Goal: Contribute content

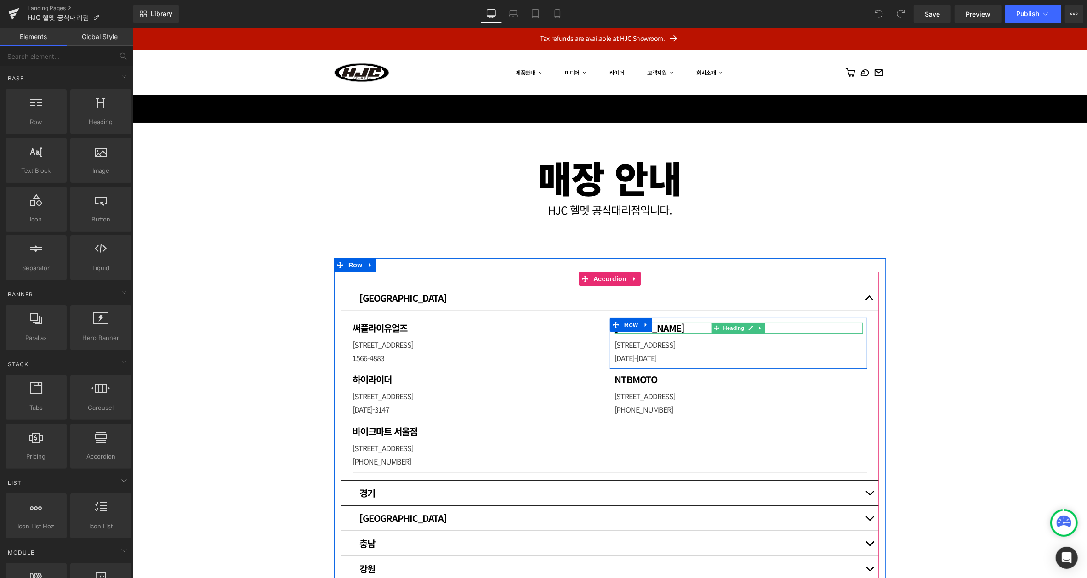
click at [663, 327] on h1 "[PERSON_NAME]" at bounding box center [738, 327] width 248 height 11
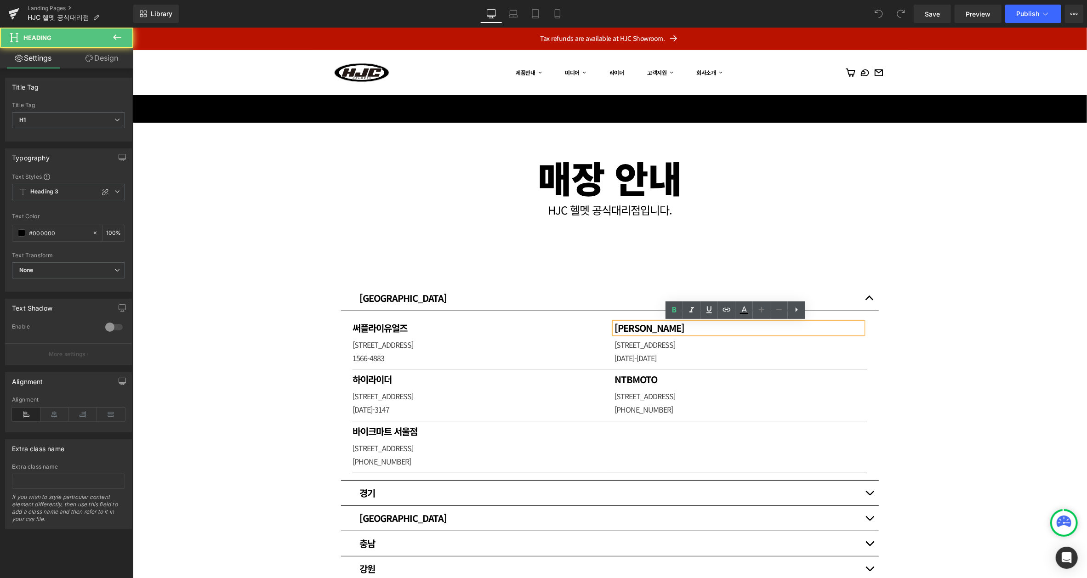
click at [660, 327] on h1 "[PERSON_NAME]" at bounding box center [738, 327] width 248 height 11
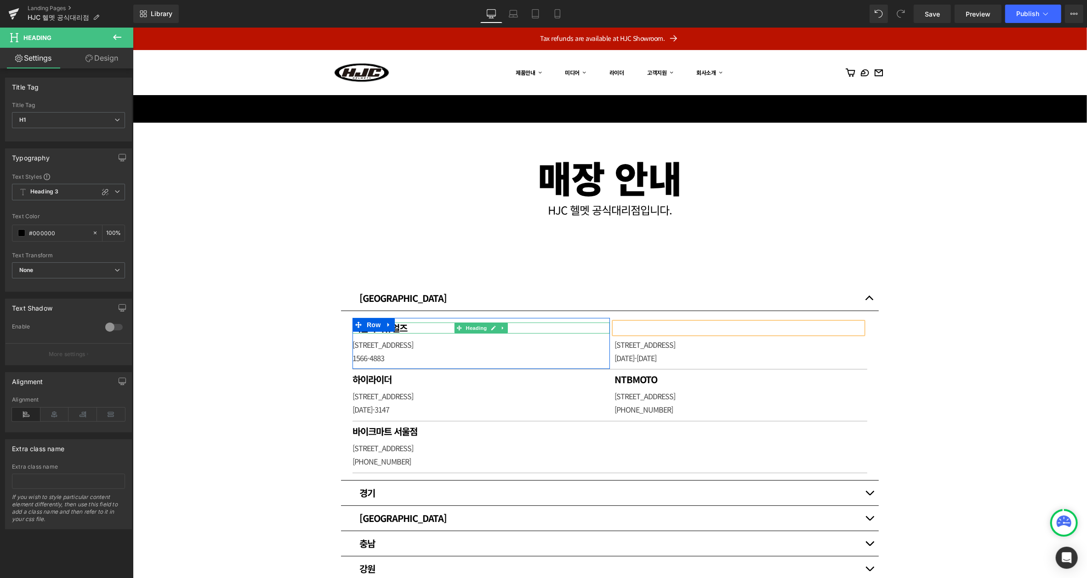
click at [400, 328] on h1 "써플라이유얼즈" at bounding box center [480, 327] width 257 height 11
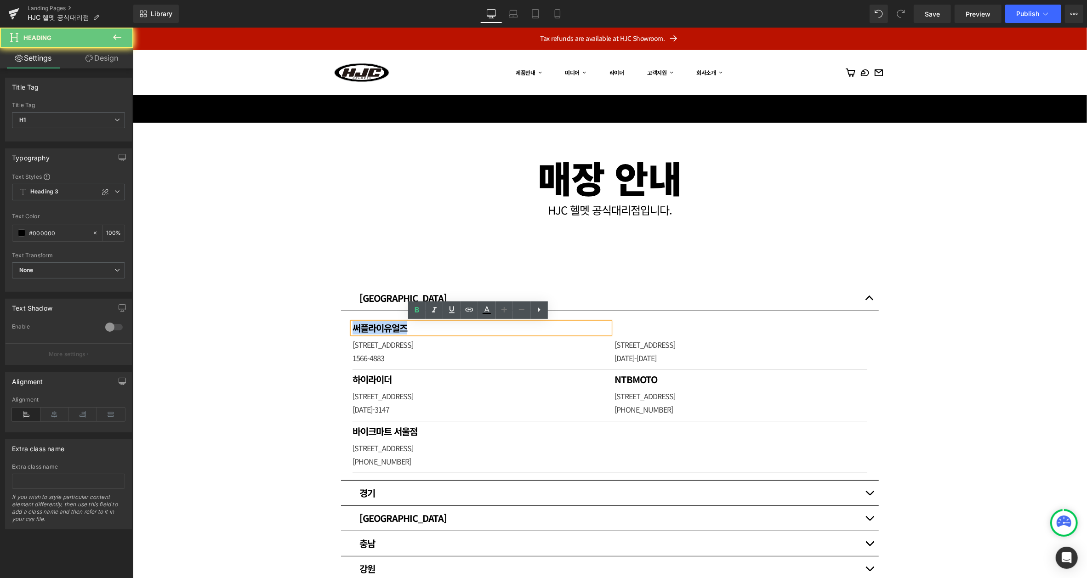
click at [400, 328] on h1 "써플라이유얼즈" at bounding box center [480, 327] width 257 height 11
paste div
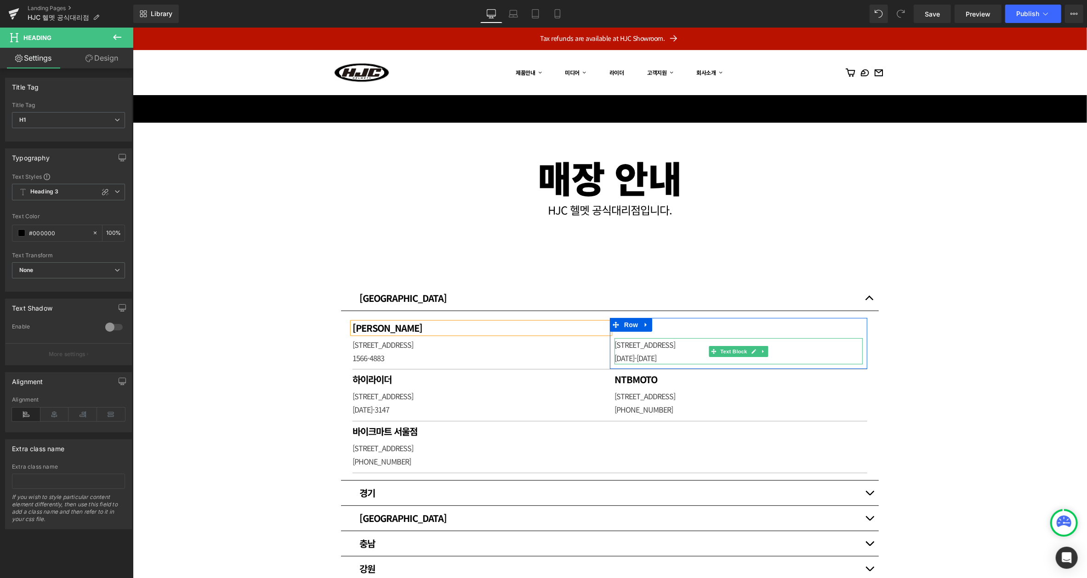
click at [668, 345] on p "[STREET_ADDRESS]" at bounding box center [738, 344] width 248 height 13
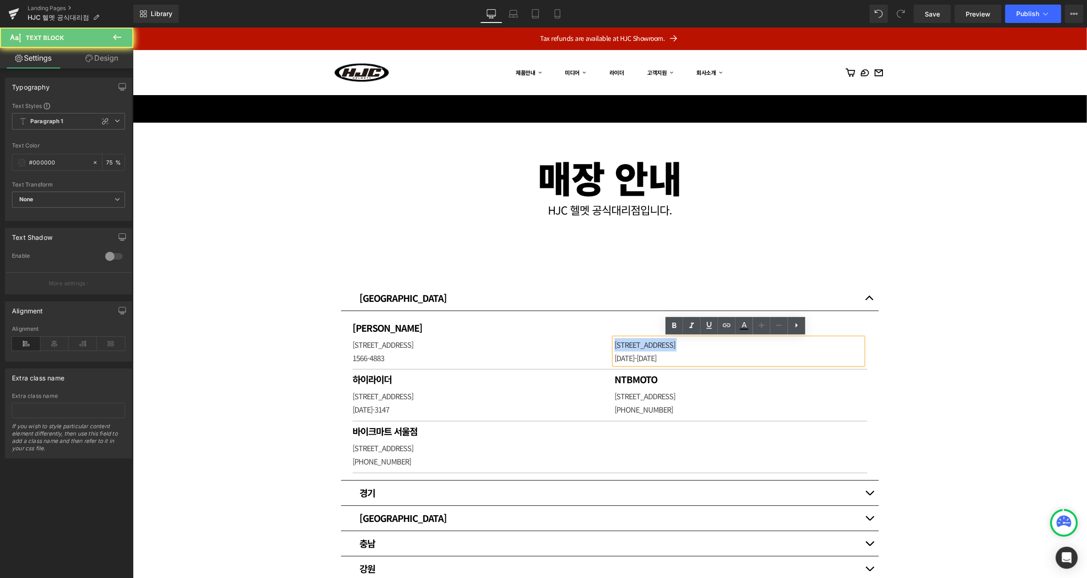
click at [668, 345] on p "[STREET_ADDRESS]" at bounding box center [738, 344] width 248 height 13
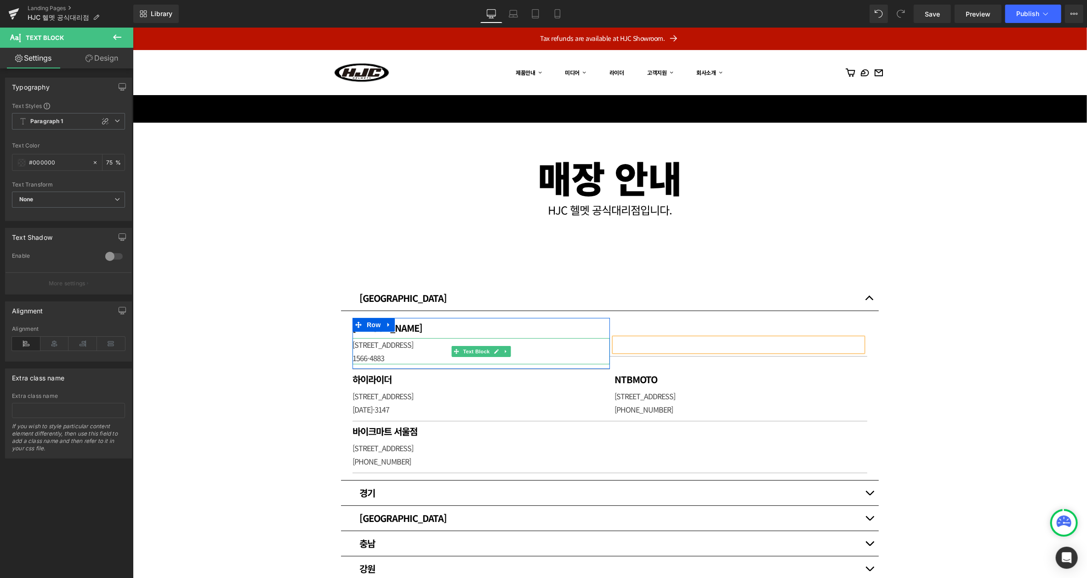
click at [417, 344] on p "[STREET_ADDRESS]" at bounding box center [480, 344] width 257 height 13
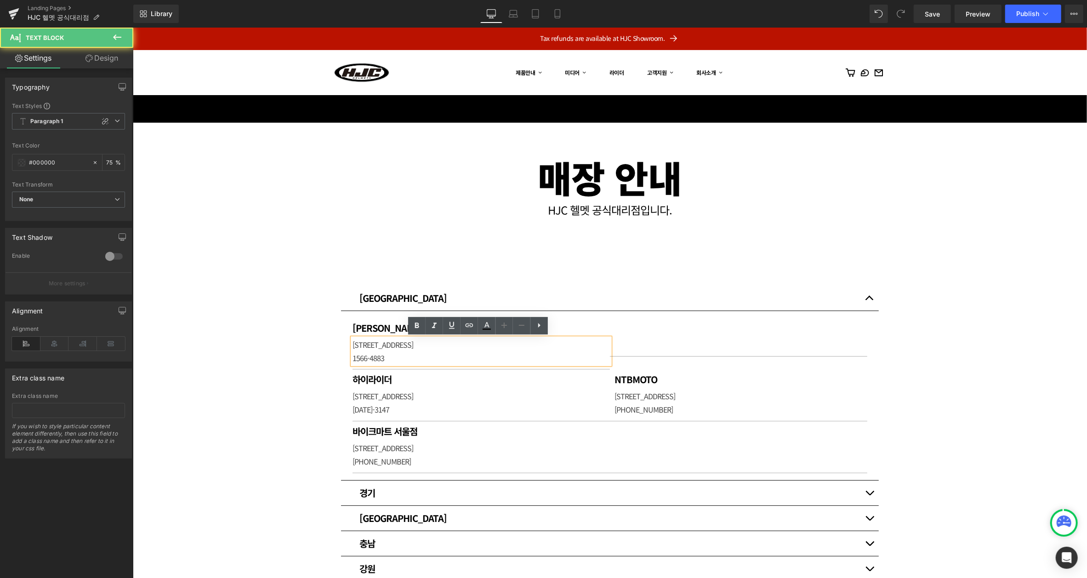
click at [398, 349] on p "[STREET_ADDRESS]" at bounding box center [480, 344] width 257 height 13
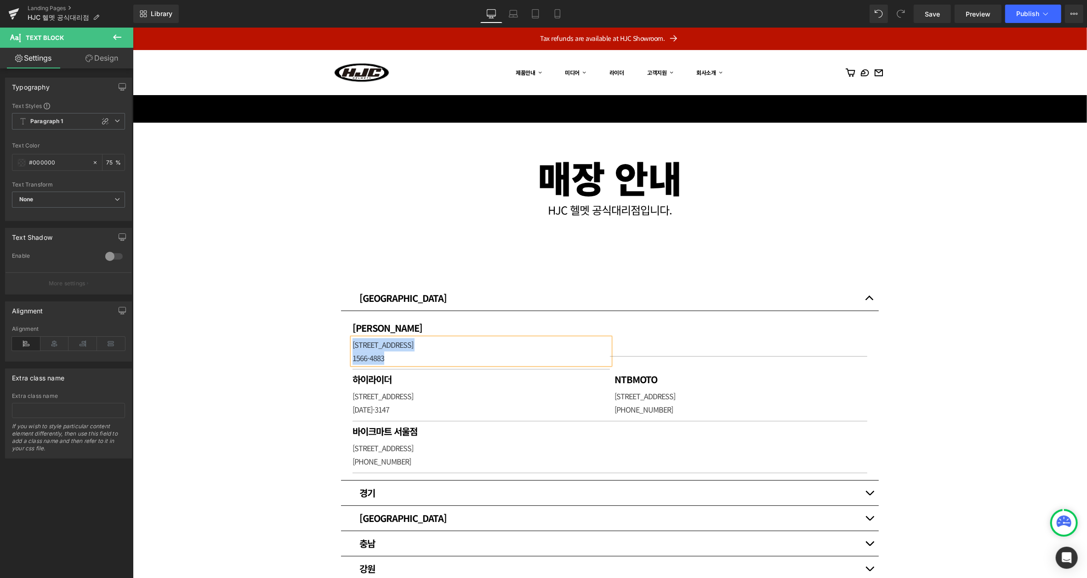
paste div
click at [376, 378] on link at bounding box center [381, 376] width 10 height 11
click at [378, 378] on link at bounding box center [384, 376] width 12 height 14
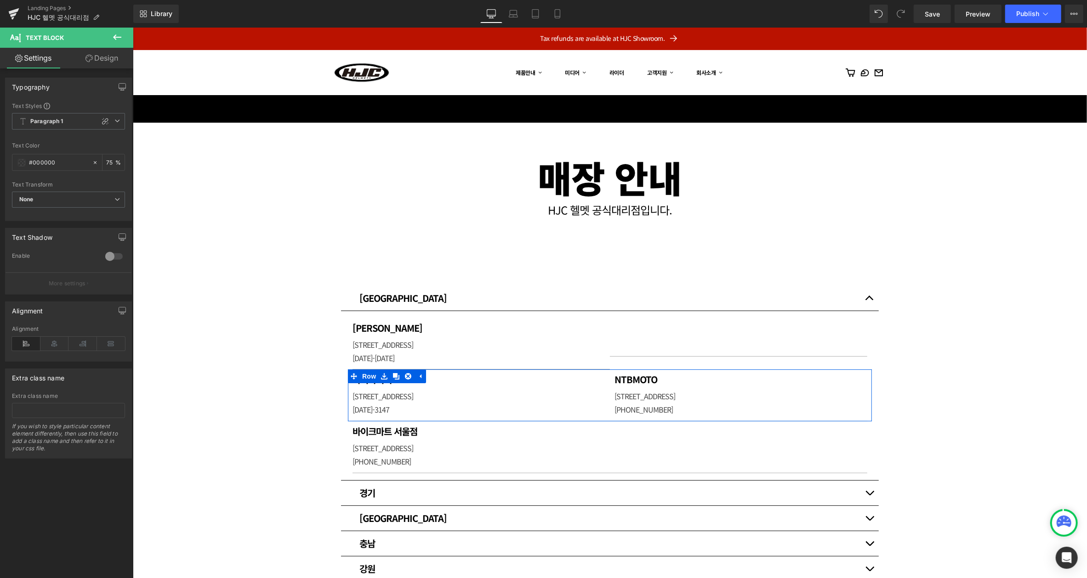
click at [132, 27] on div at bounding box center [132, 27] width 0 height 0
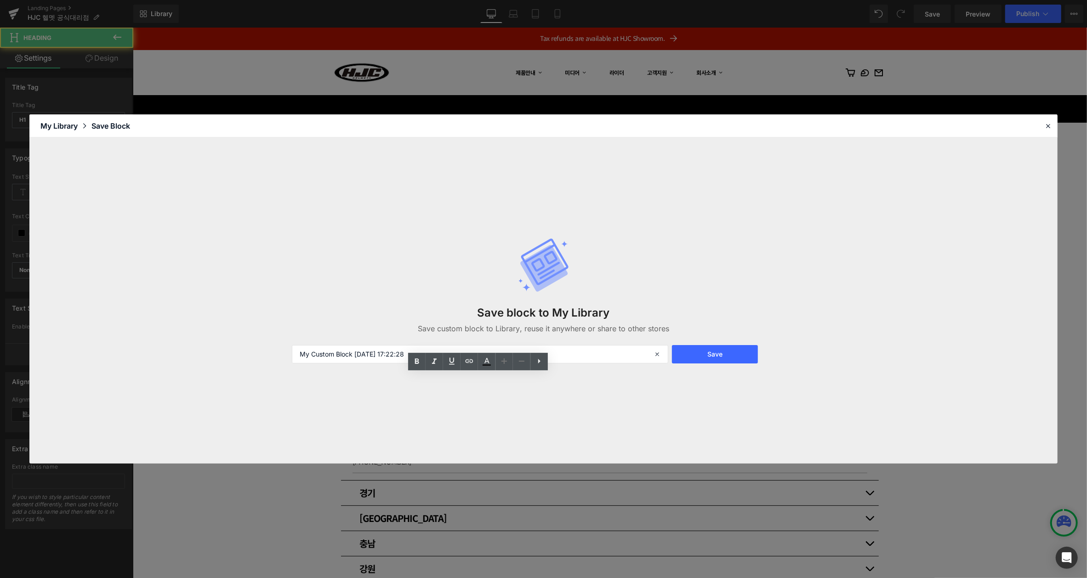
click at [407, 381] on div "Save block to My Library Save custom block to Library, reuse it anywhere or sha…" at bounding box center [543, 300] width 514 height 163
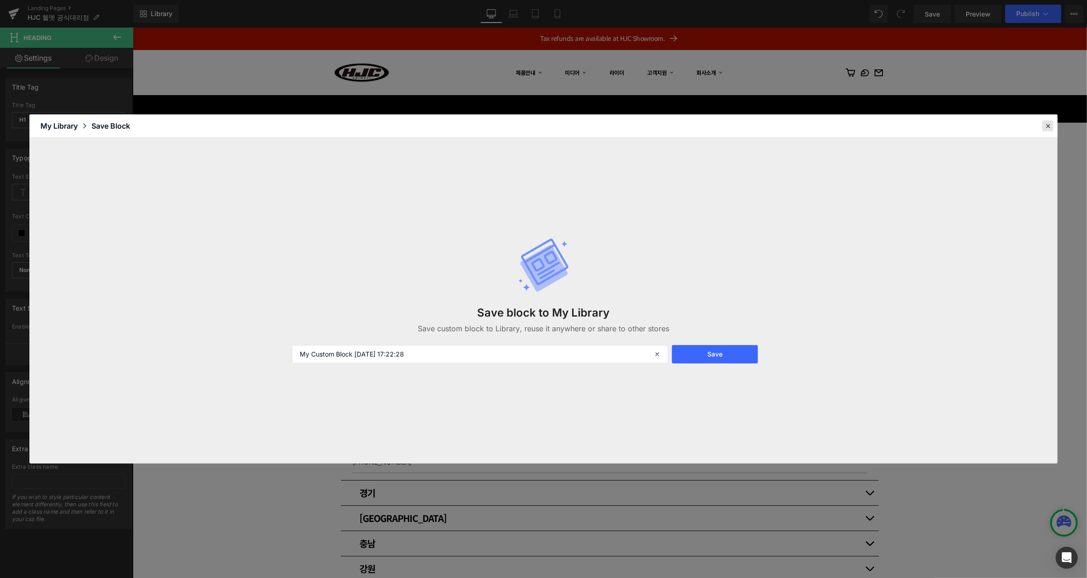
drag, startPoint x: 1047, startPoint y: 125, endPoint x: 589, endPoint y: 241, distance: 473.0
click at [1047, 125] on icon at bounding box center [1048, 126] width 8 height 8
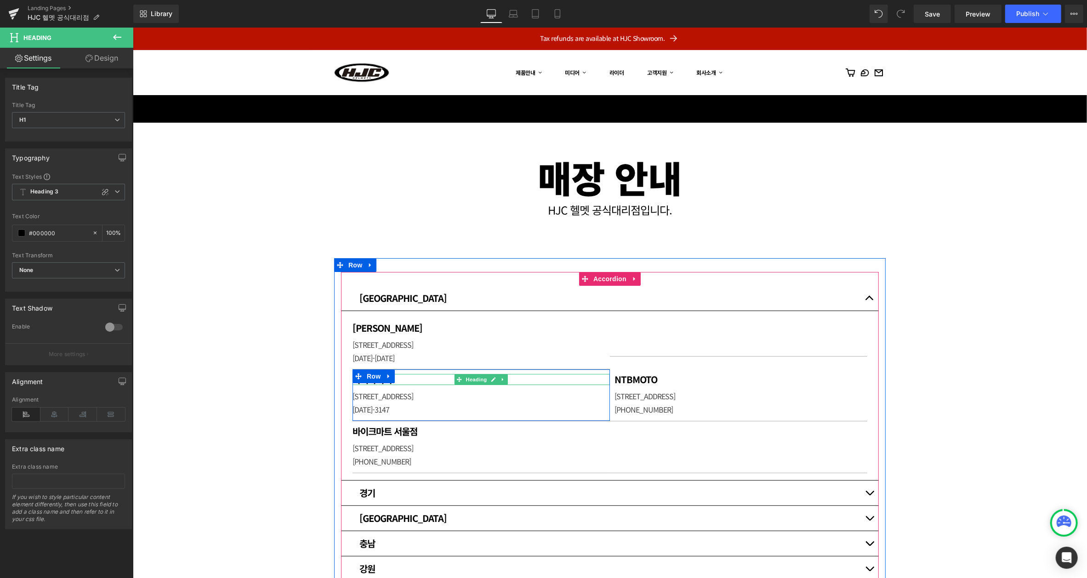
click at [419, 381] on h1 "하이라이더" at bounding box center [480, 379] width 257 height 11
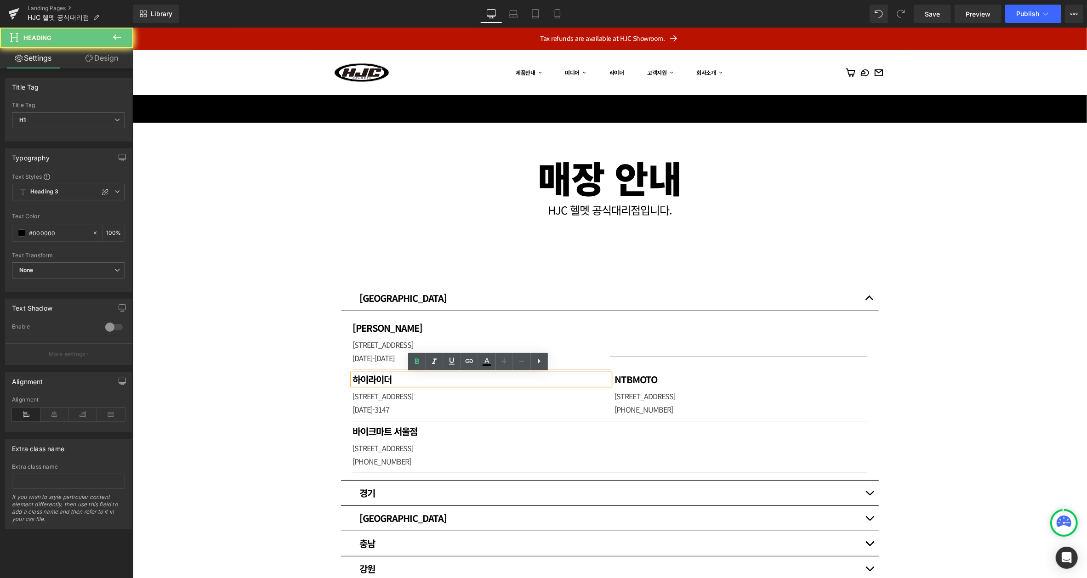
click at [419, 381] on h1 "하이라이더" at bounding box center [480, 379] width 257 height 11
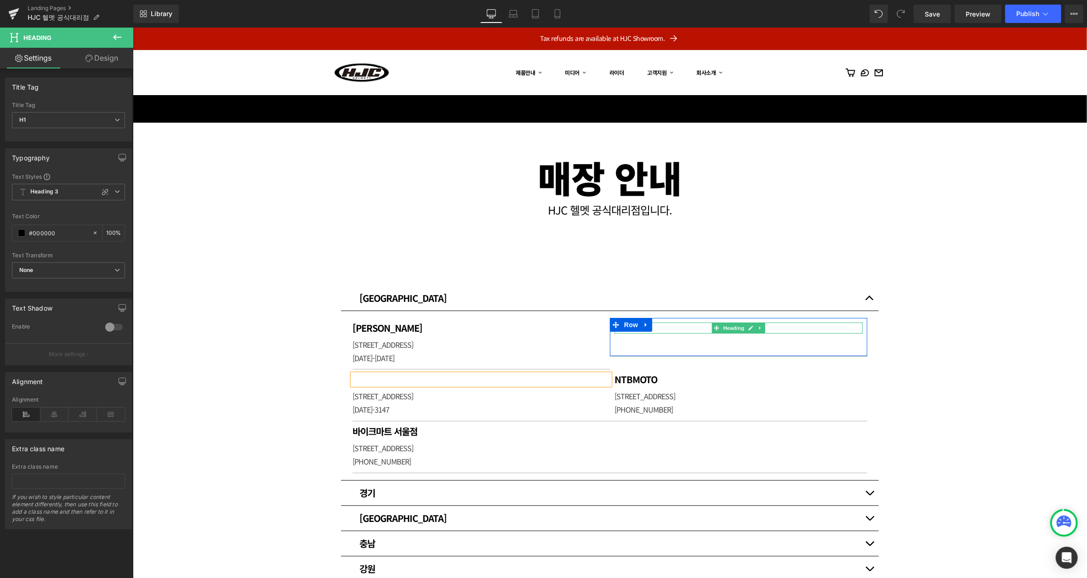
click at [679, 328] on h1 at bounding box center [738, 327] width 248 height 11
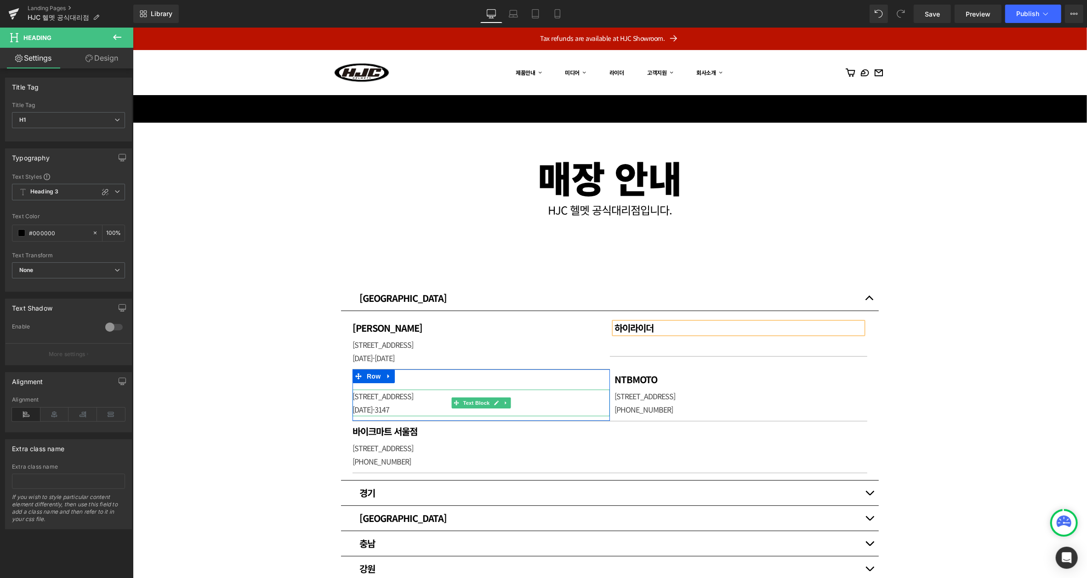
click at [413, 395] on p "[STREET_ADDRESS]" at bounding box center [480, 395] width 257 height 13
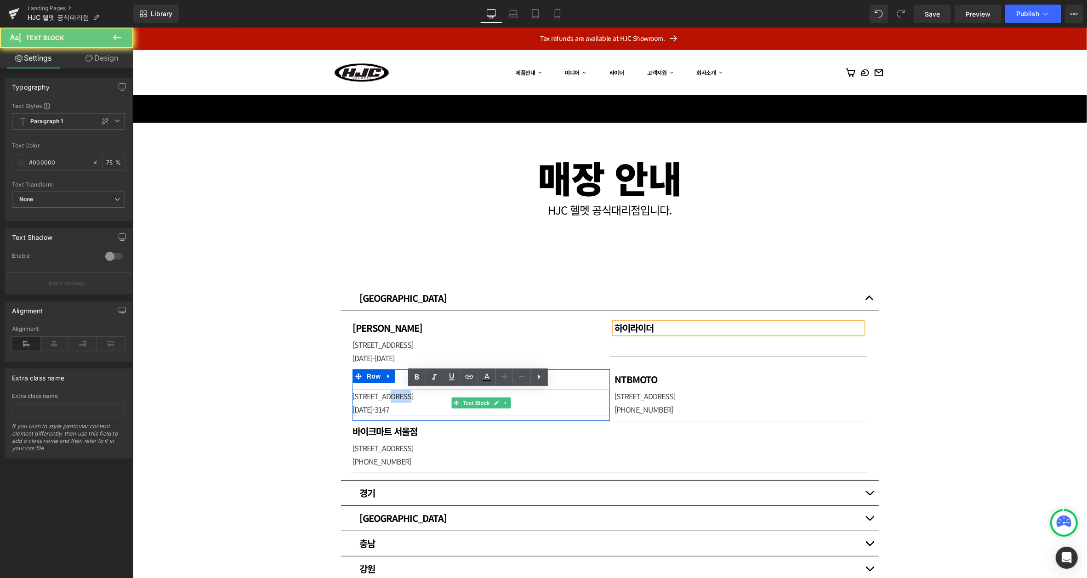
click at [413, 395] on p "[STREET_ADDRESS]" at bounding box center [480, 395] width 257 height 13
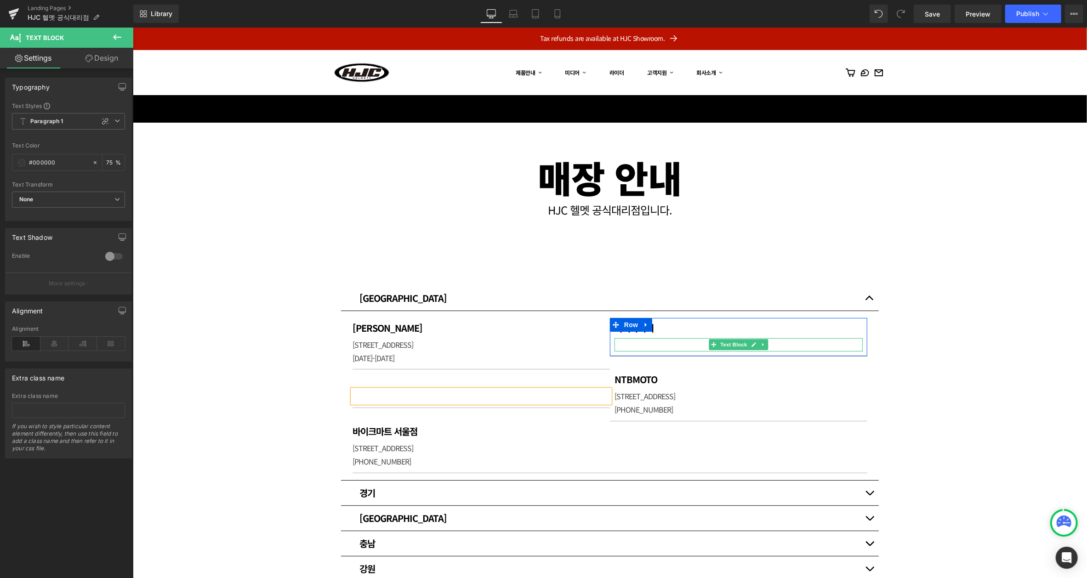
click at [643, 343] on p at bounding box center [738, 344] width 248 height 13
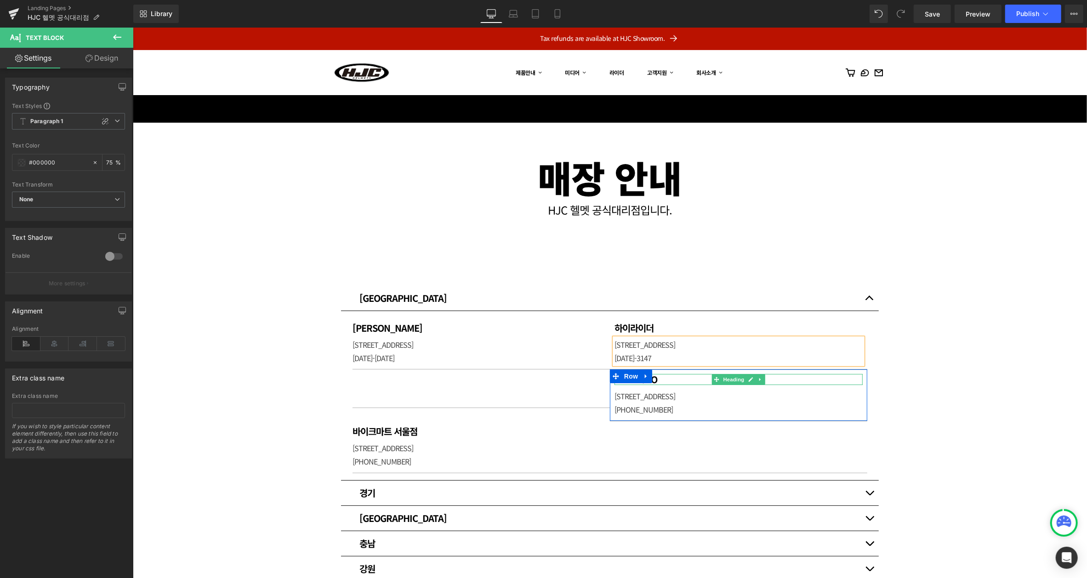
click at [662, 378] on h1 "NTBMOTO" at bounding box center [738, 379] width 248 height 11
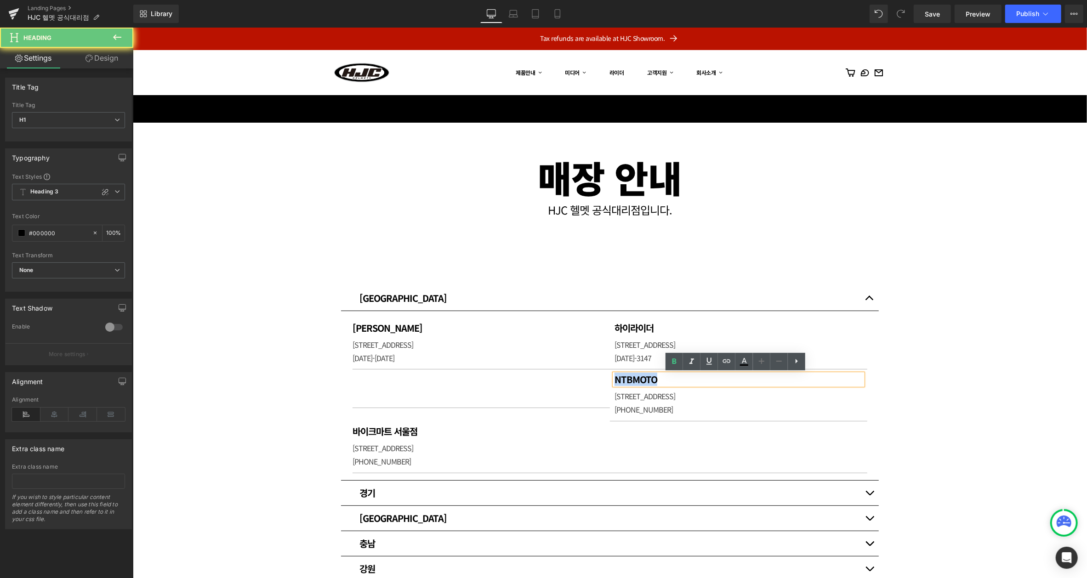
click at [662, 378] on h1 "NTBMOTO" at bounding box center [738, 379] width 248 height 11
copy h1 "NTBMOTO"
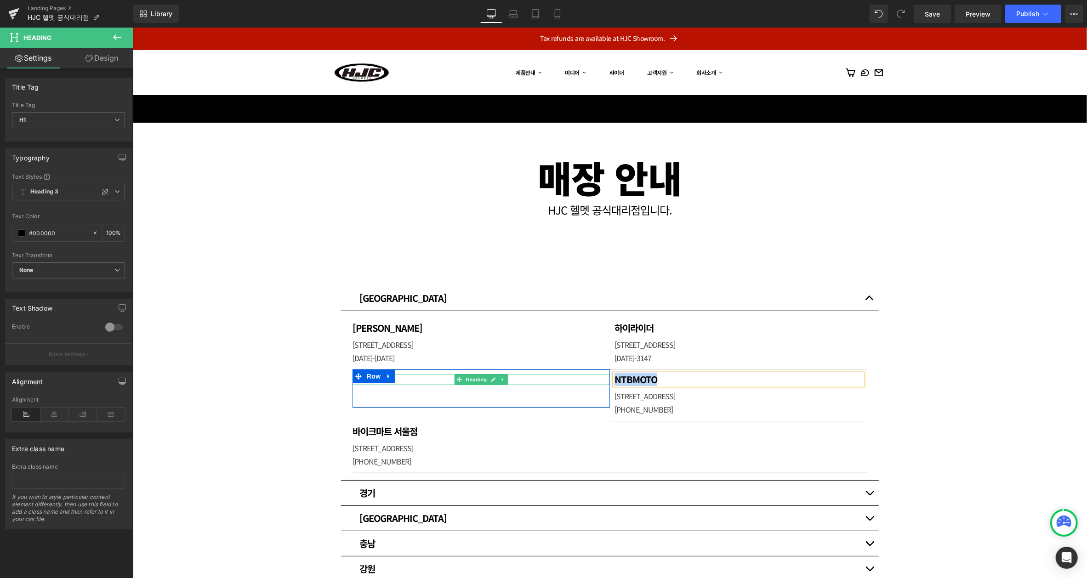
click at [411, 380] on h1 at bounding box center [480, 379] width 257 height 11
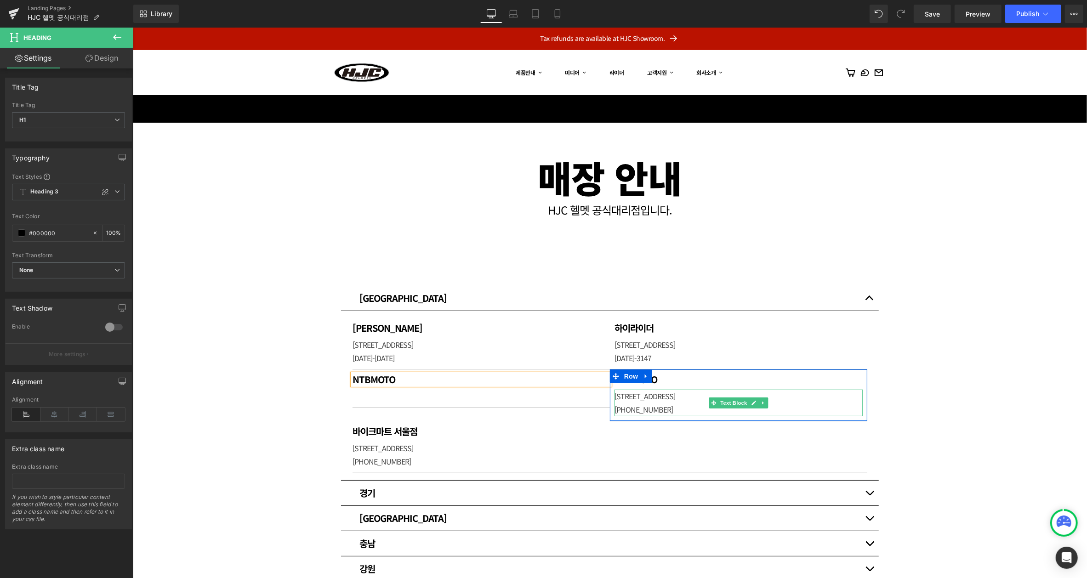
click at [668, 396] on p "[STREET_ADDRESS]" at bounding box center [738, 395] width 248 height 13
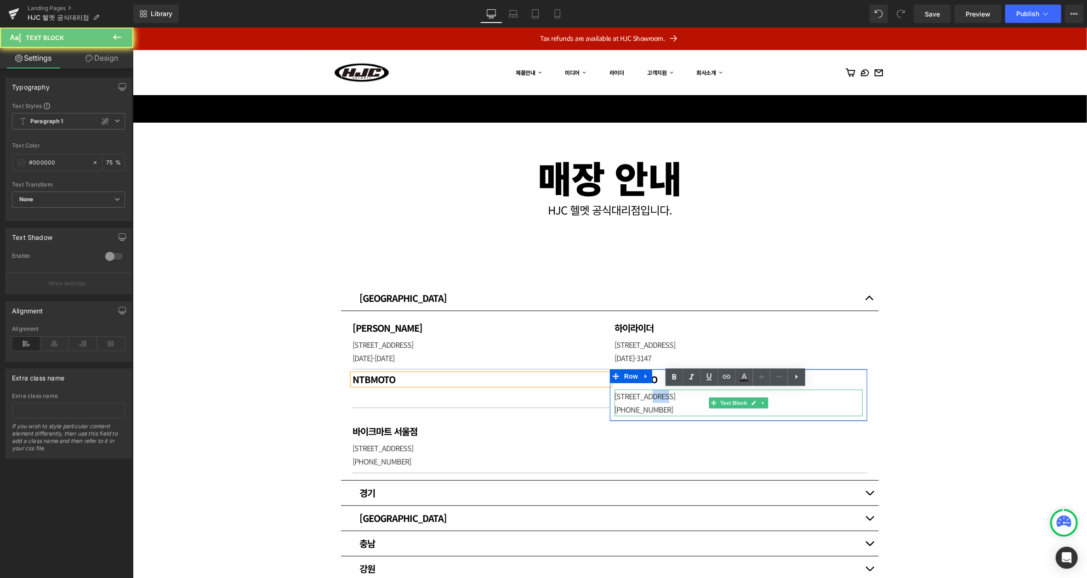
click at [668, 396] on p "[STREET_ADDRESS]" at bounding box center [738, 395] width 248 height 13
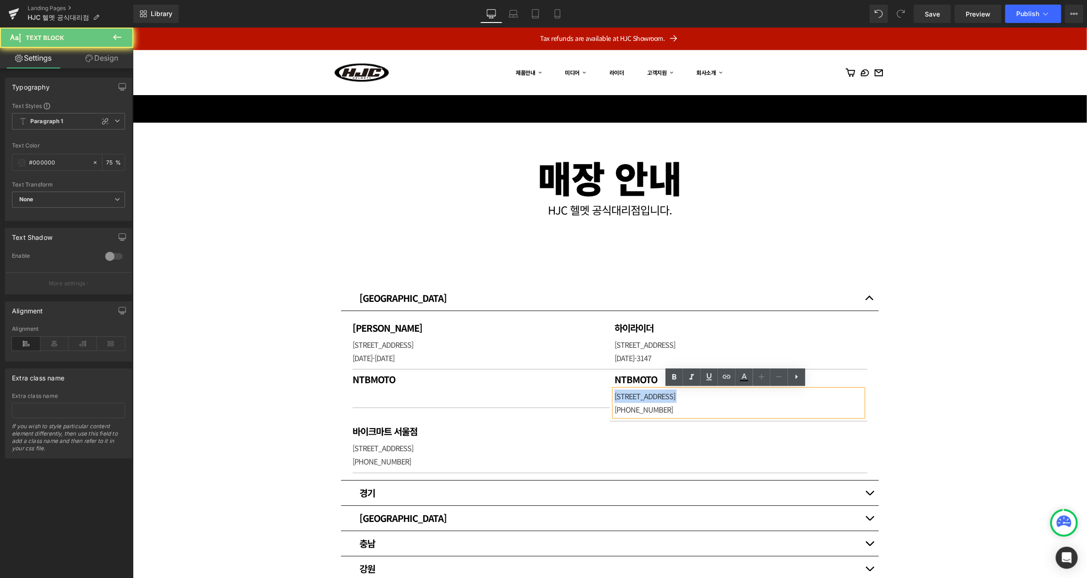
click at [668, 396] on p "[STREET_ADDRESS]" at bounding box center [738, 395] width 248 height 13
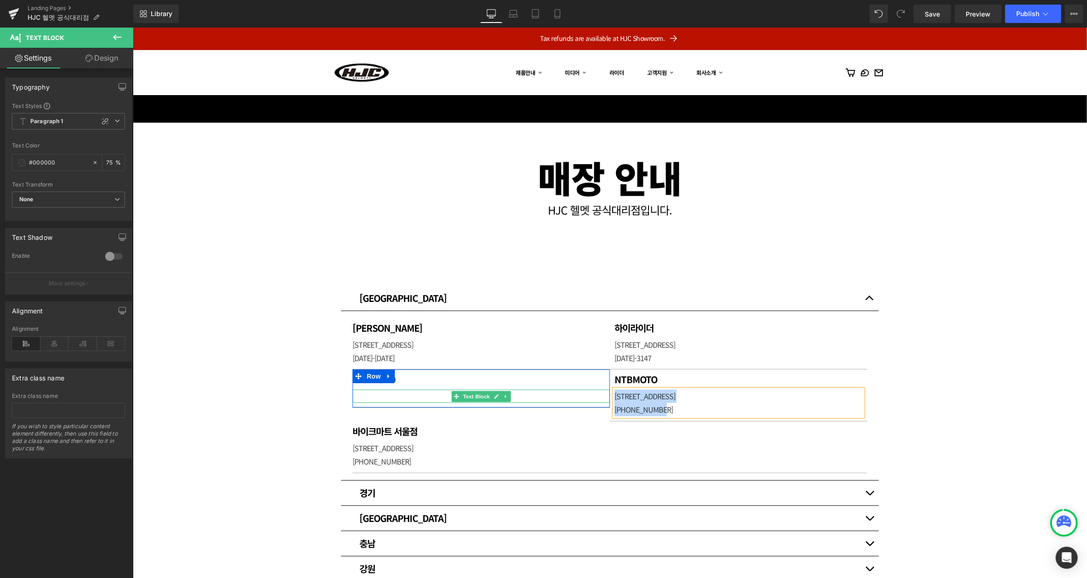
copy div "[STREET_ADDRESS] 엔티비모토 [PHONE_NUMBER]"
click at [394, 397] on p at bounding box center [480, 395] width 257 height 13
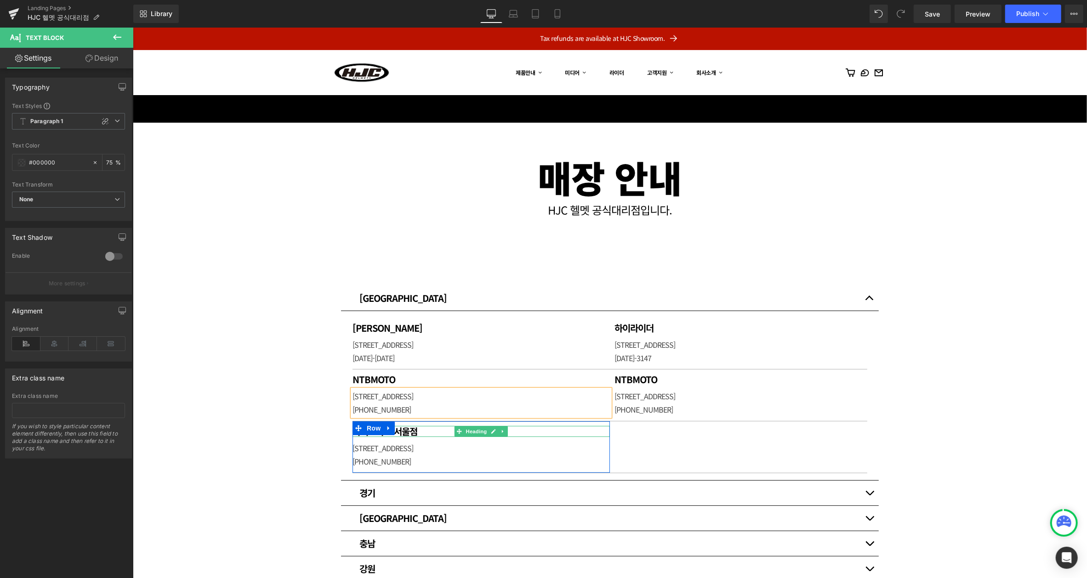
click at [421, 431] on h1 "바이크마트 서울점" at bounding box center [480, 431] width 257 height 11
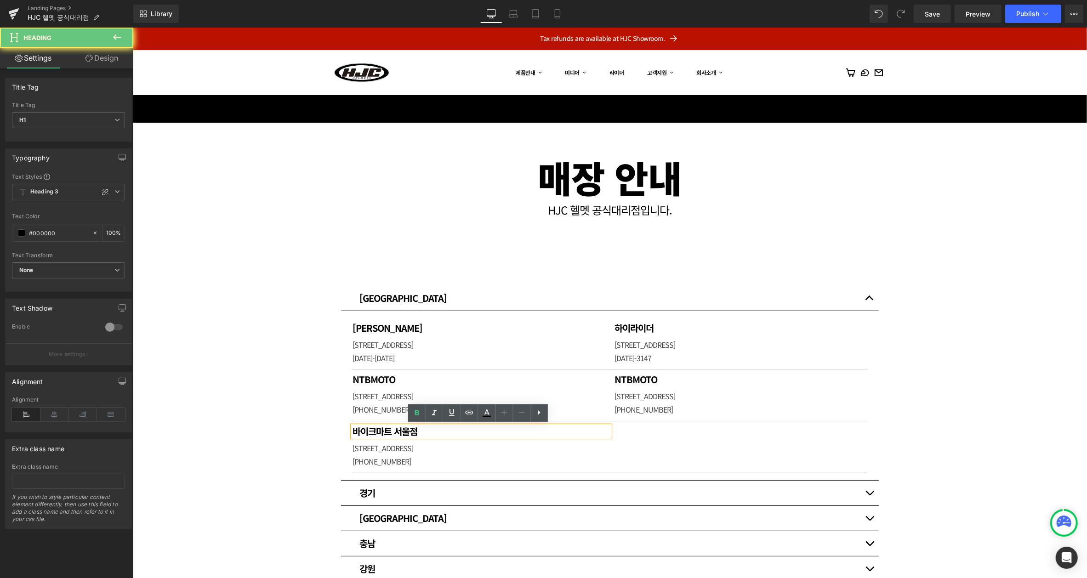
click at [421, 431] on h1 "바이크마트 서울점" at bounding box center [480, 431] width 257 height 11
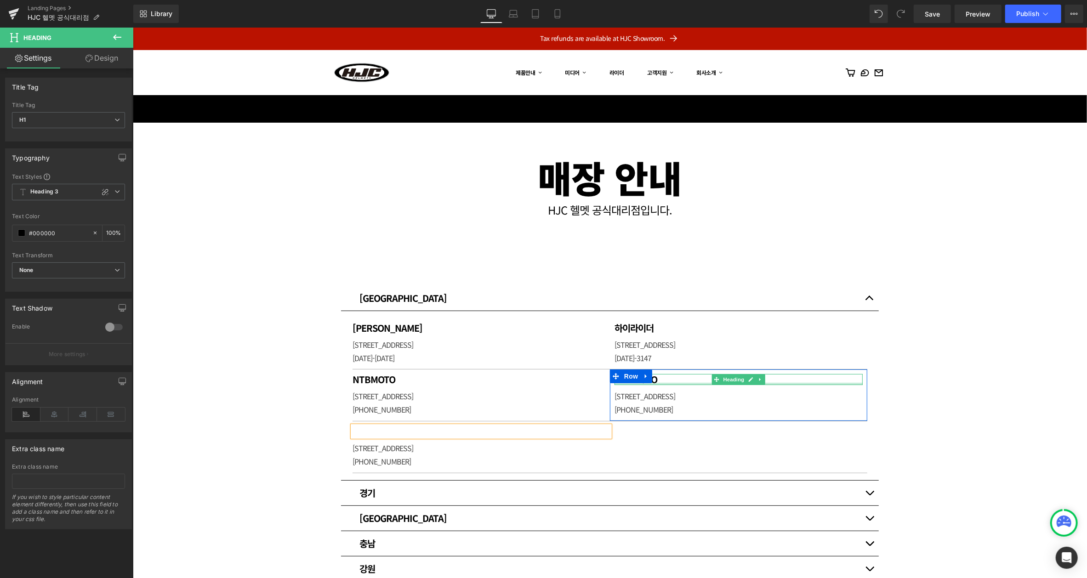
click at [667, 383] on div at bounding box center [738, 384] width 248 height 2
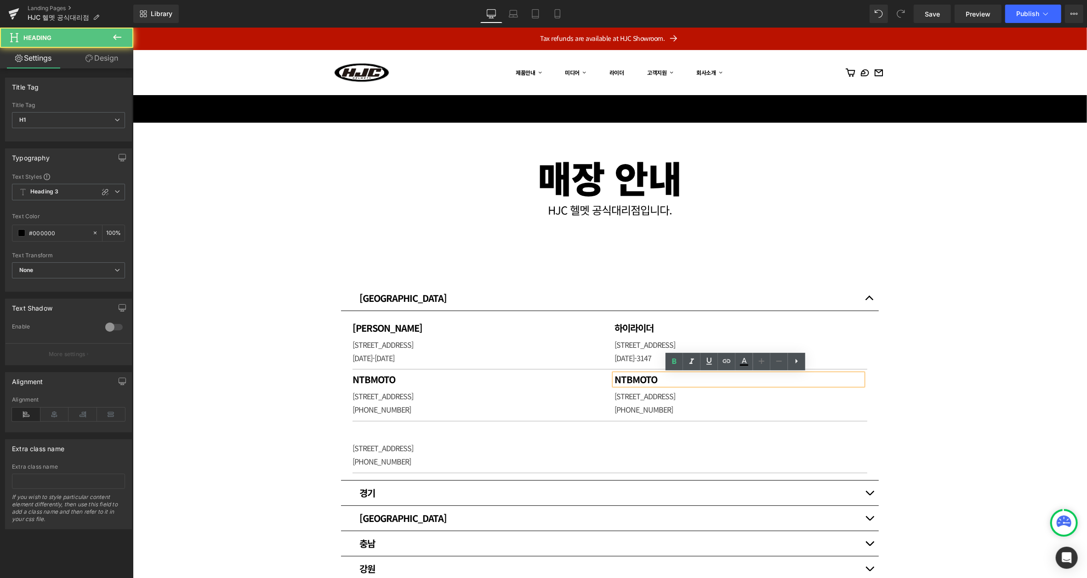
click at [667, 383] on h1 "NTBMOTO" at bounding box center [738, 379] width 248 height 11
paste div
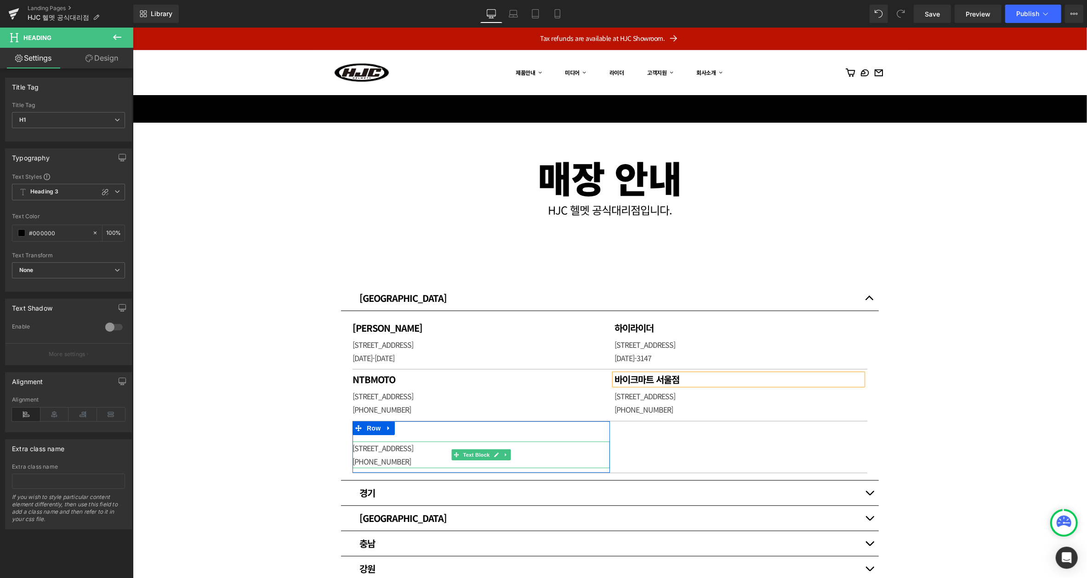
click at [411, 450] on p "[STREET_ADDRESS]" at bounding box center [480, 447] width 257 height 13
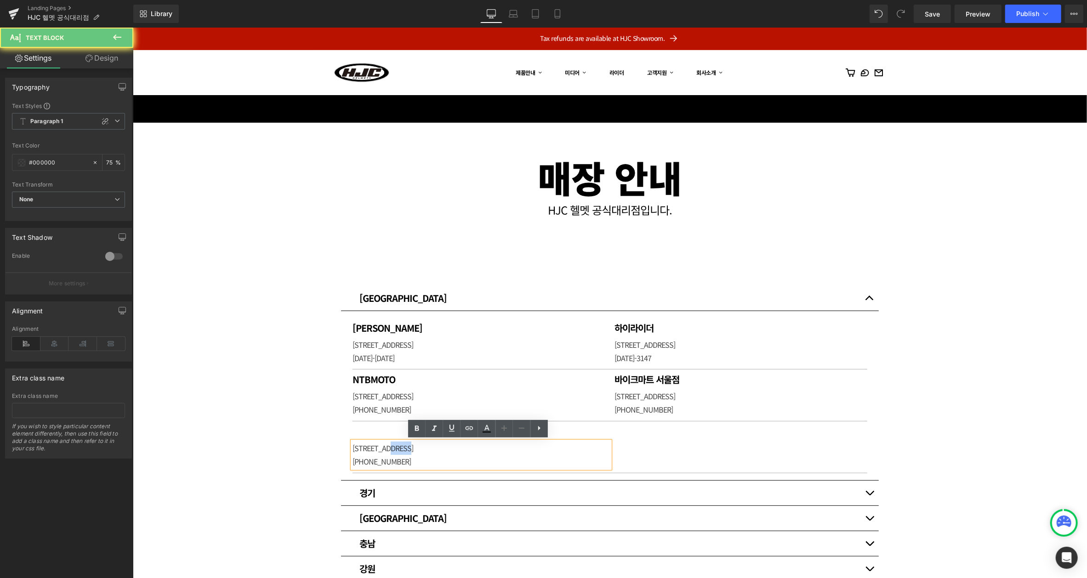
click at [411, 450] on p "[STREET_ADDRESS]" at bounding box center [480, 447] width 257 height 13
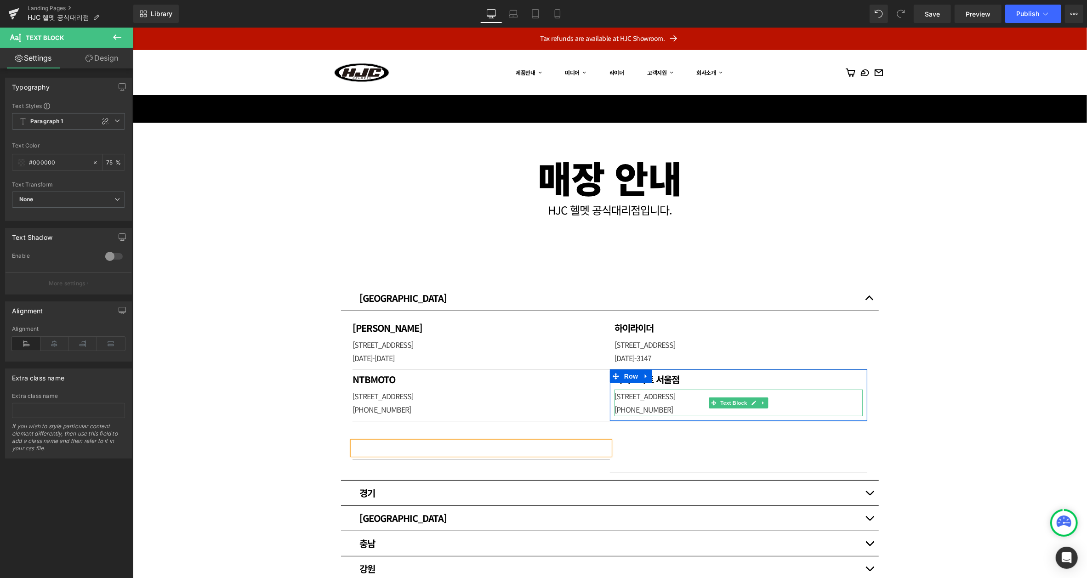
click at [649, 401] on p "[STREET_ADDRESS]" at bounding box center [738, 395] width 248 height 13
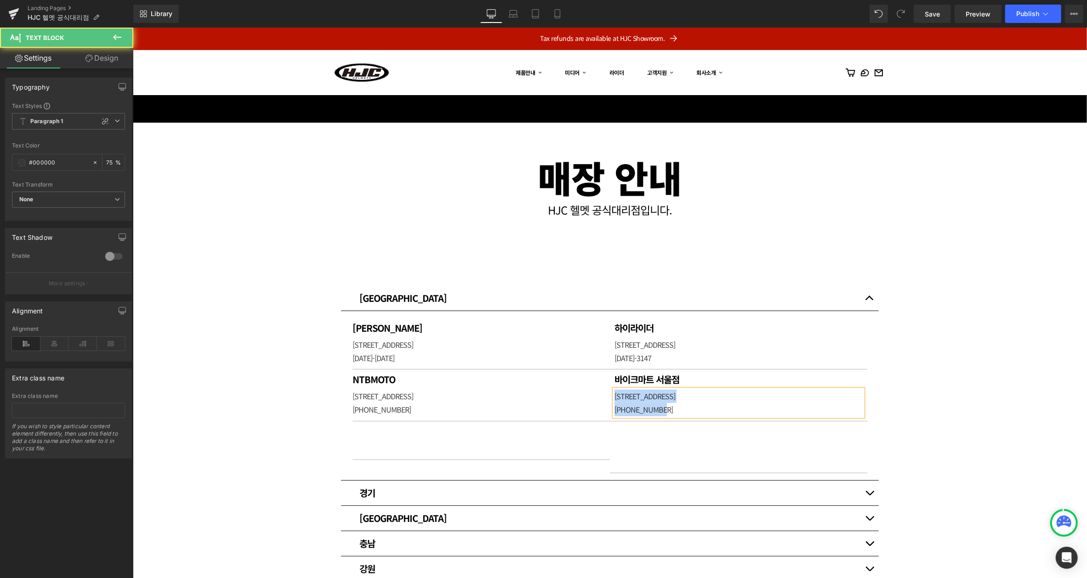
paste div
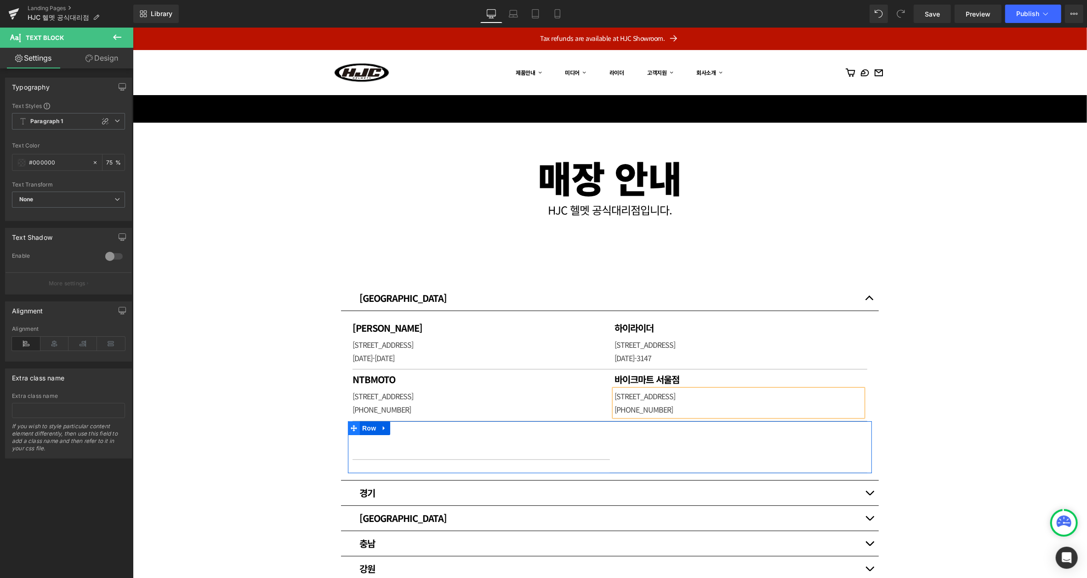
click at [350, 430] on icon at bounding box center [353, 428] width 6 height 7
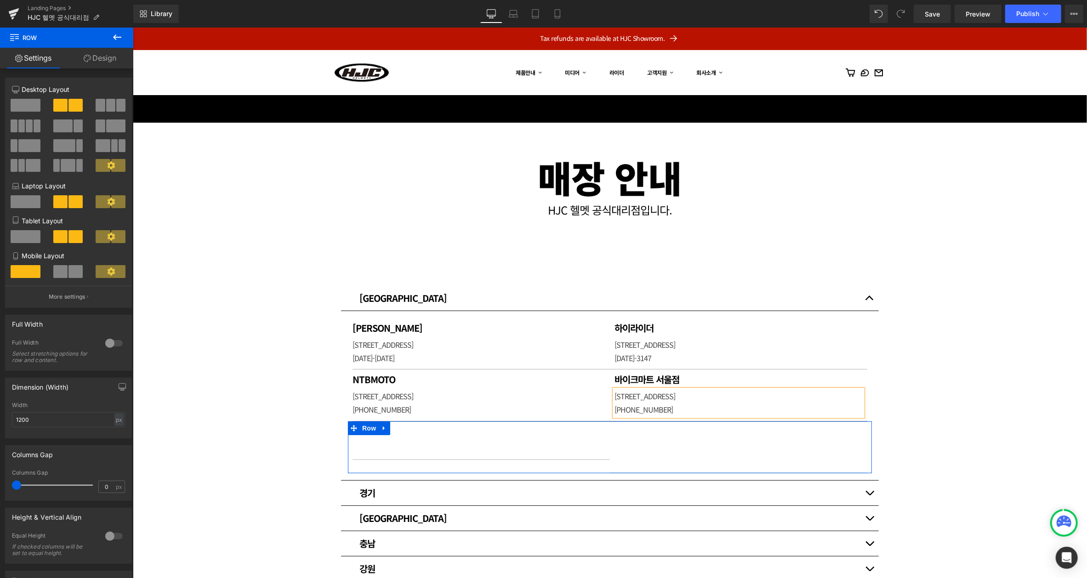
click at [422, 435] on div "Heading" at bounding box center [480, 431] width 257 height 11
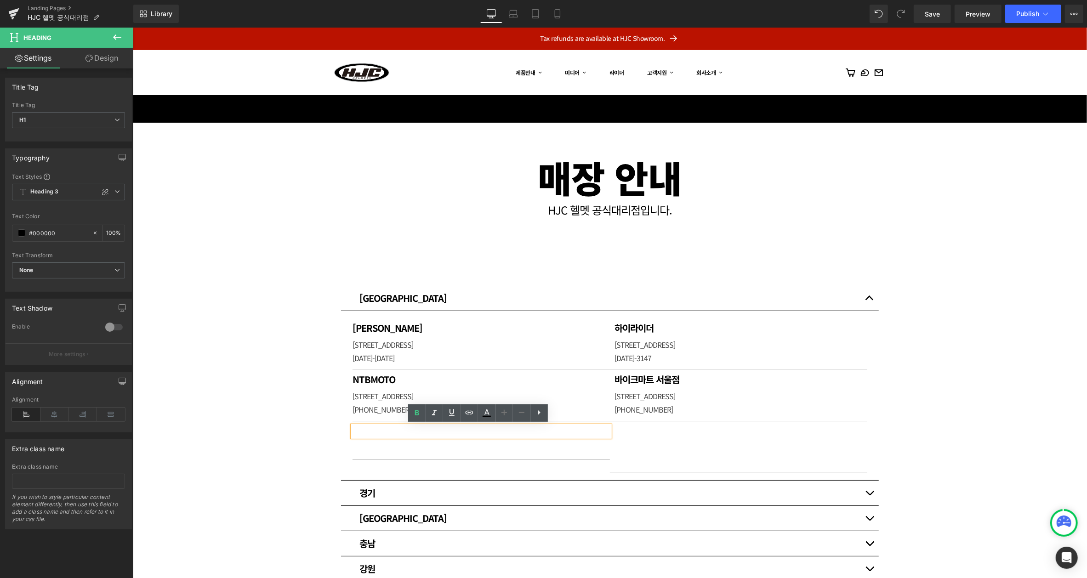
click at [301, 448] on div "매장 안내 Heading HJC 헬멧 공식대리점입니다. [GEOGRAPHIC_DATA] [GEOGRAPHIC_DATA] Heading 와우모터…" at bounding box center [609, 522] width 954 height 801
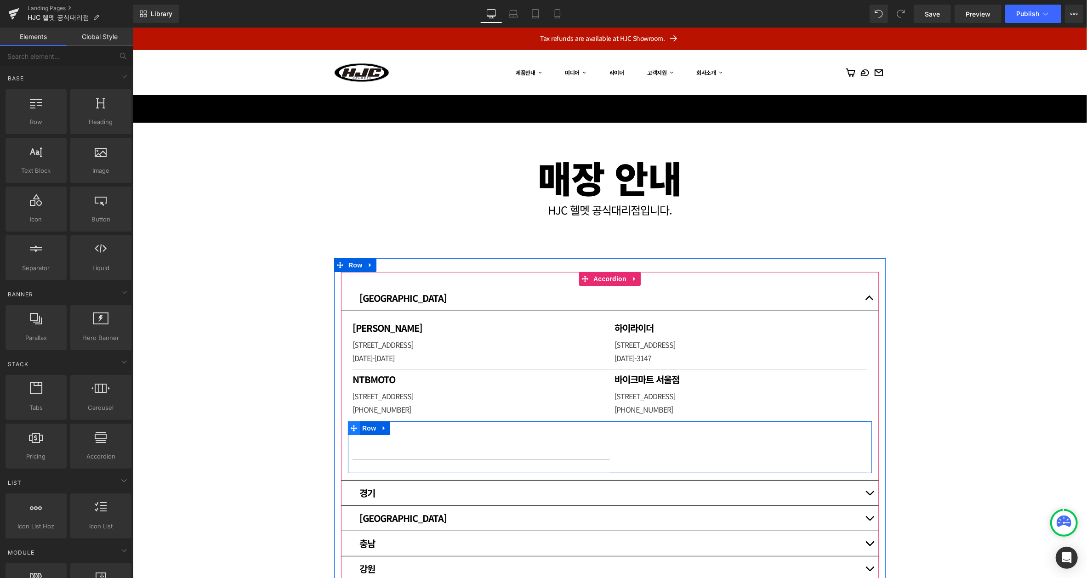
click at [350, 428] on icon at bounding box center [353, 428] width 6 height 6
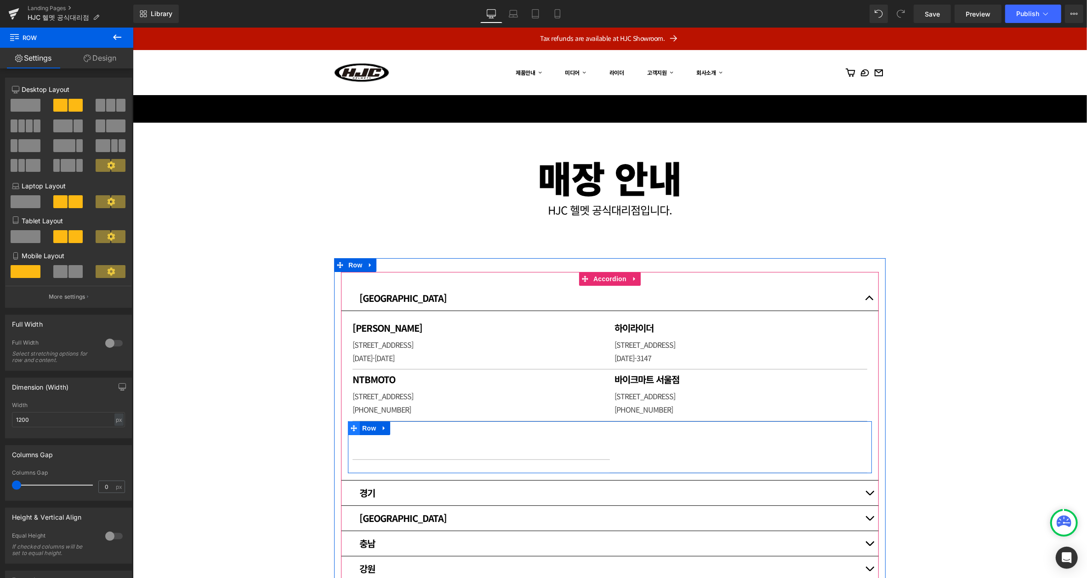
click at [351, 428] on icon at bounding box center [353, 428] width 6 height 6
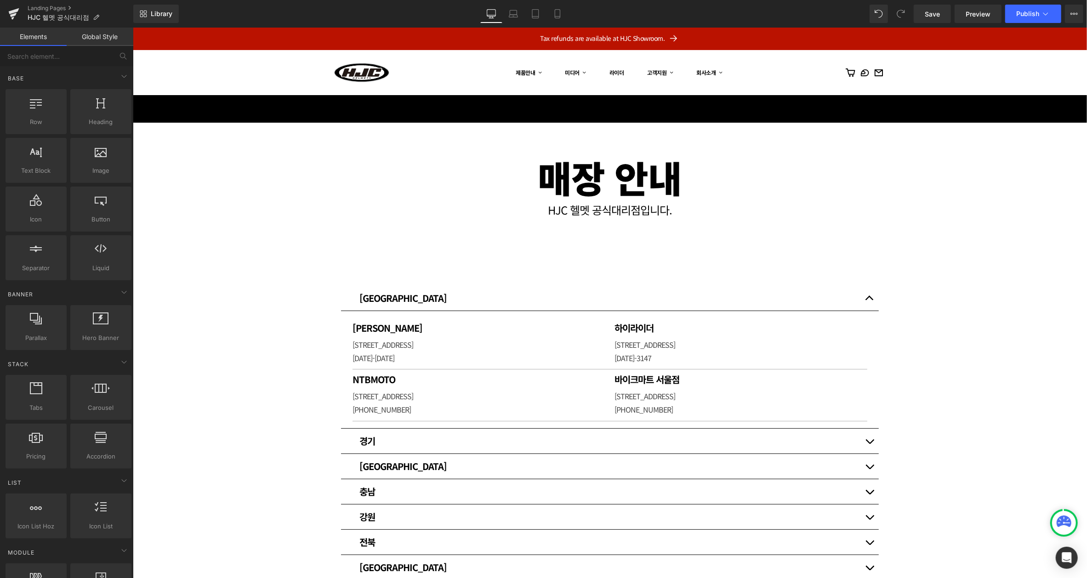
click at [1019, 336] on div "매장 안내 Heading HJC 헬멧 공식대리점입니다. [GEOGRAPHIC_DATA] [GEOGRAPHIC_DATA] Heading 와우모터…" at bounding box center [609, 496] width 954 height 749
click at [1040, 14] on button "Publish" at bounding box center [1034, 14] width 56 height 18
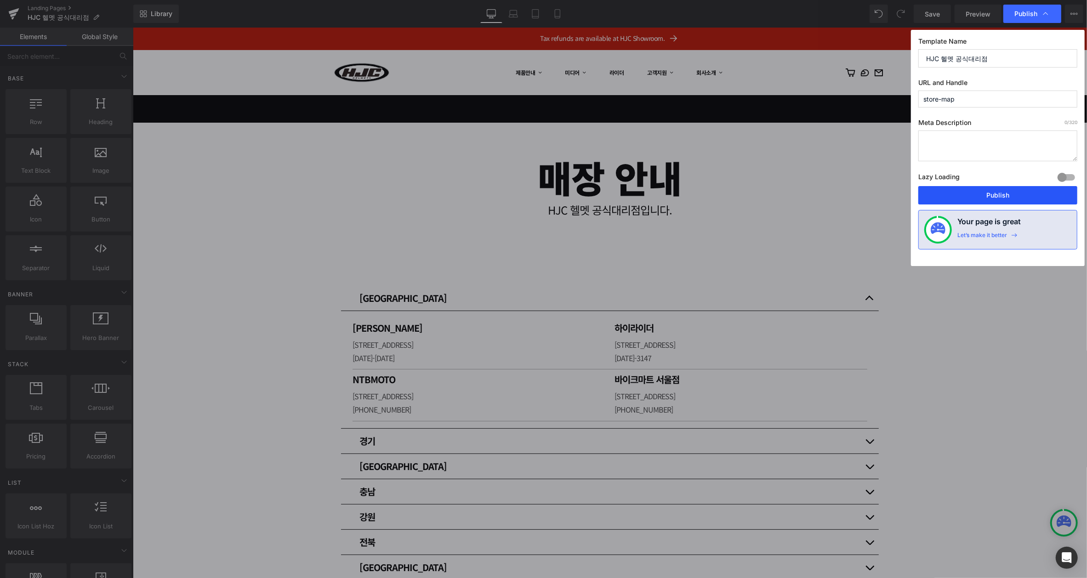
drag, startPoint x: 1000, startPoint y: 195, endPoint x: 934, endPoint y: 166, distance: 72.5
click at [1000, 195] on button "Publish" at bounding box center [998, 195] width 159 height 18
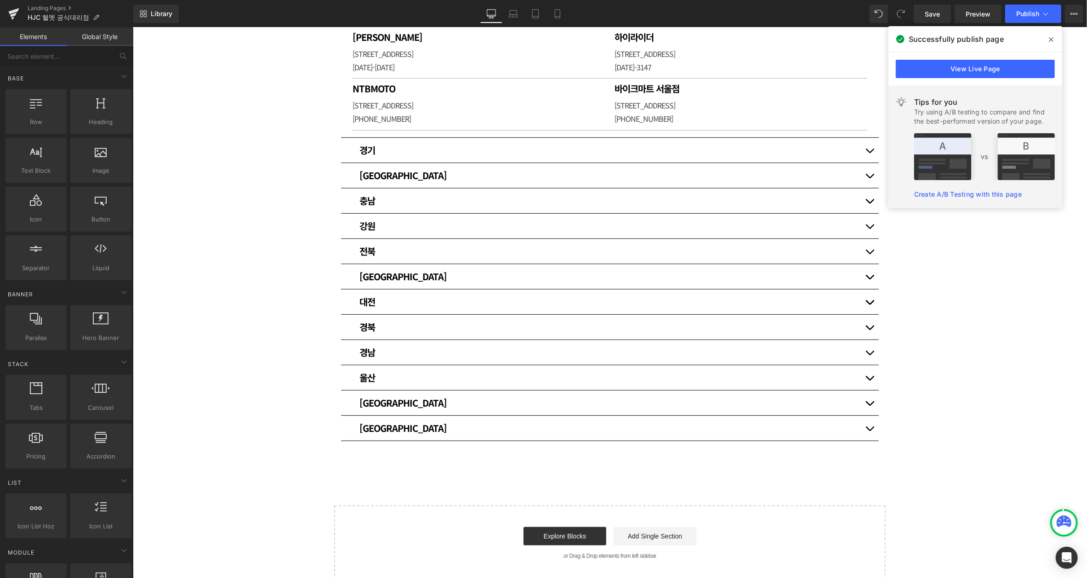
scroll to position [276, 0]
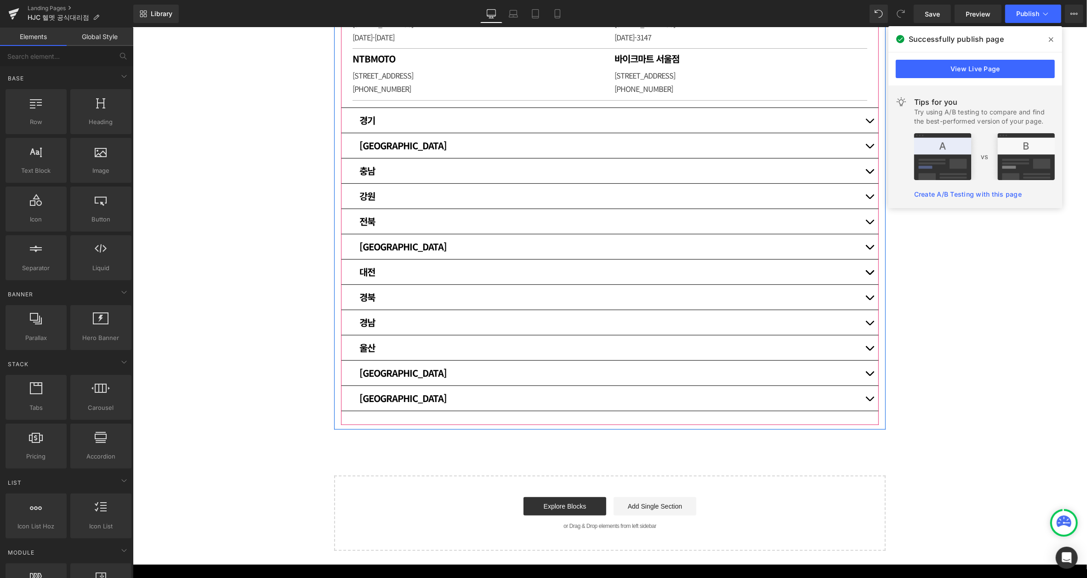
click at [867, 296] on button "button" at bounding box center [869, 297] width 18 height 25
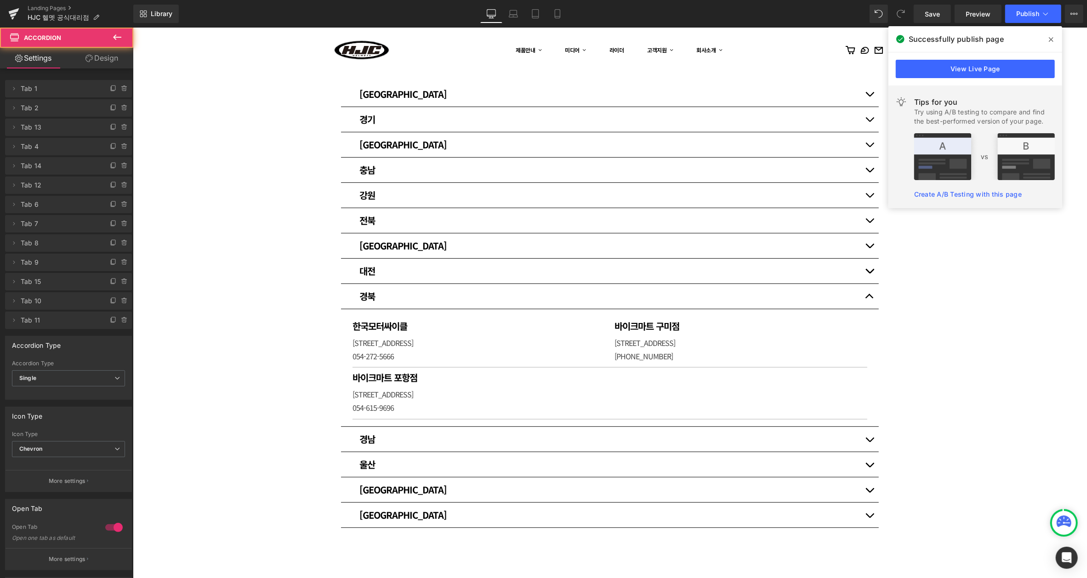
scroll to position [159, 0]
click at [46, 6] on link "Landing Pages" at bounding box center [81, 8] width 106 height 7
